Goal: Find specific page/section: Find specific page/section

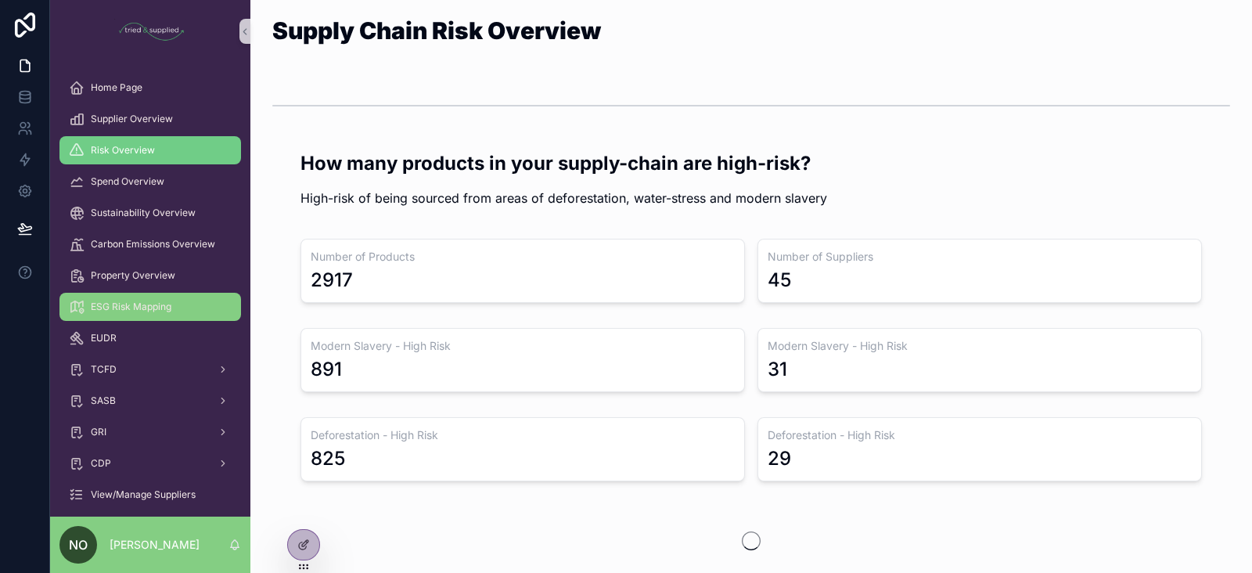
click at [145, 304] on span "ESG Risk Mapping" at bounding box center [131, 306] width 81 height 13
